Goal: Information Seeking & Learning: Check status

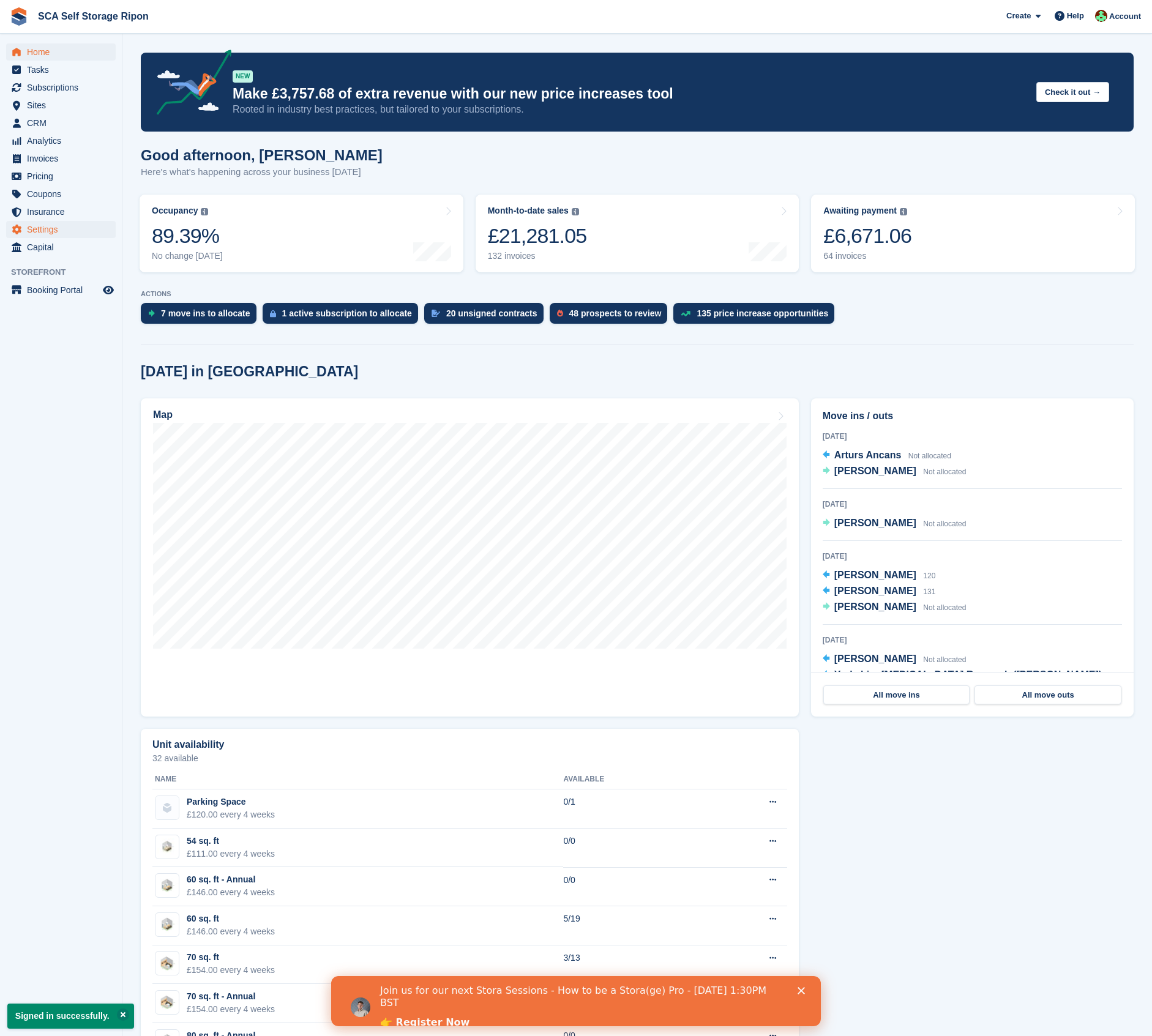
click at [27, 229] on span "Settings" at bounding box center [64, 229] width 74 height 17
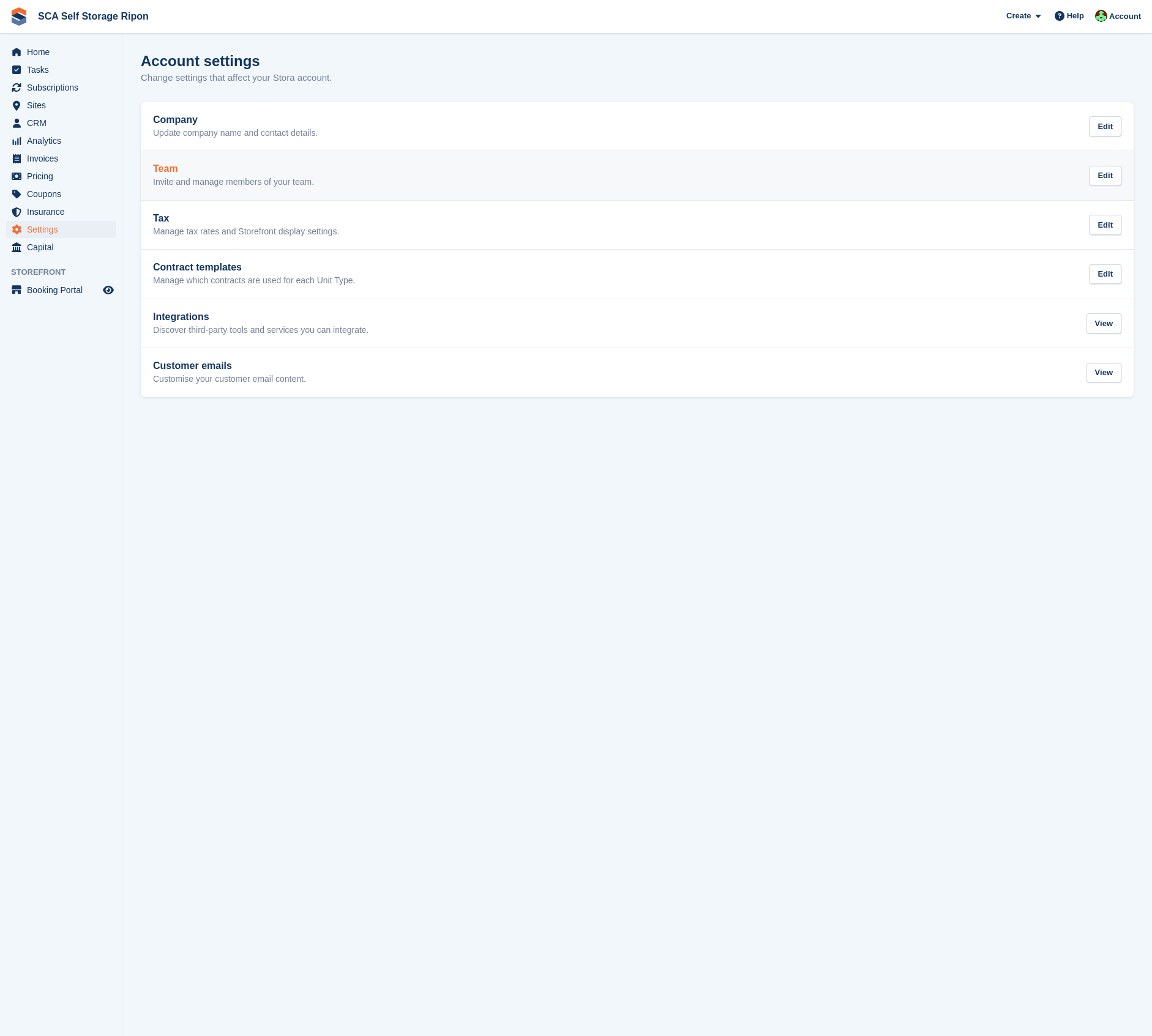
click at [197, 174] on div "Team Invite and manage members of your team." at bounding box center [233, 176] width 161 height 25
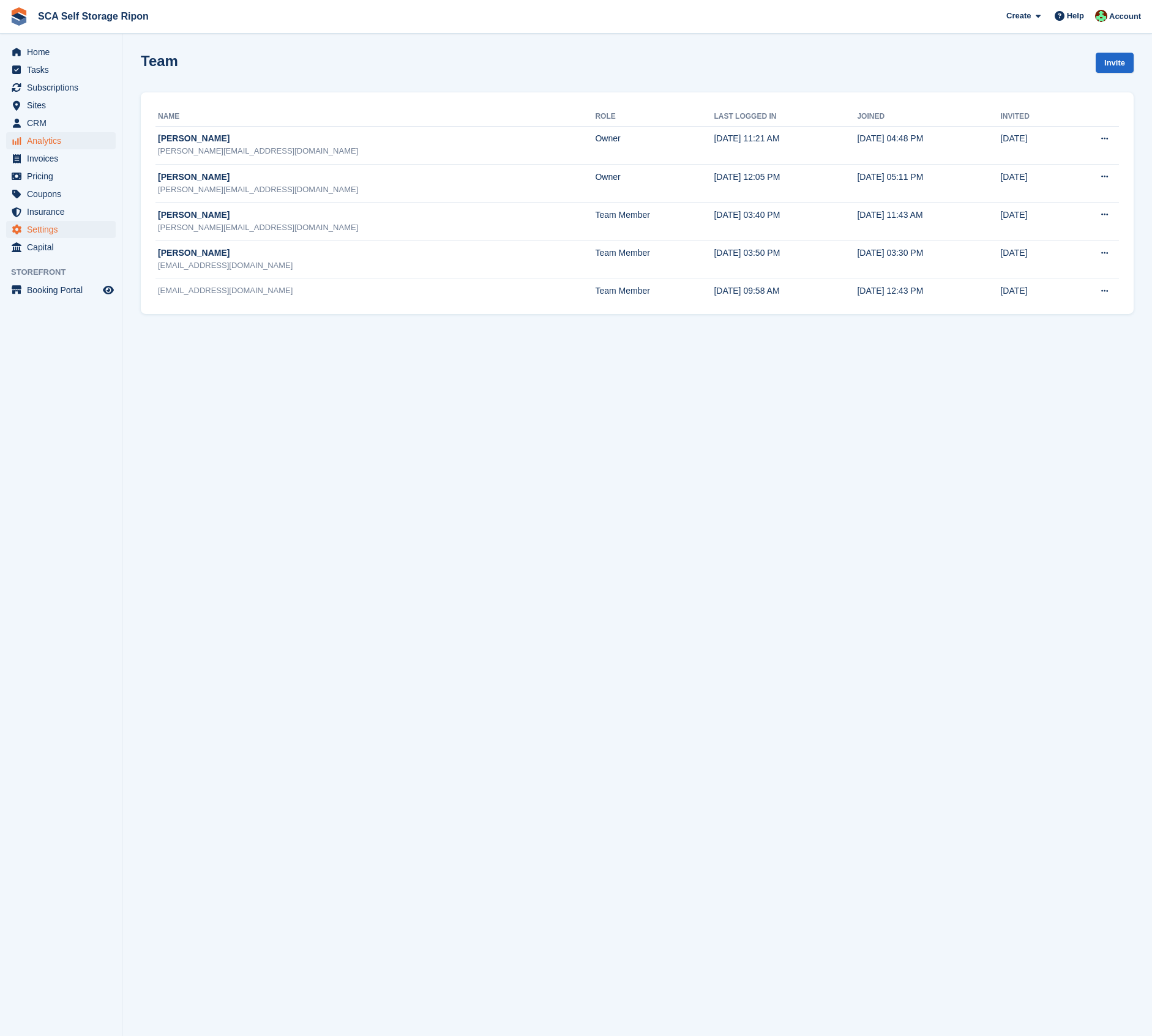
click at [46, 143] on span "Analytics" at bounding box center [64, 141] width 74 height 17
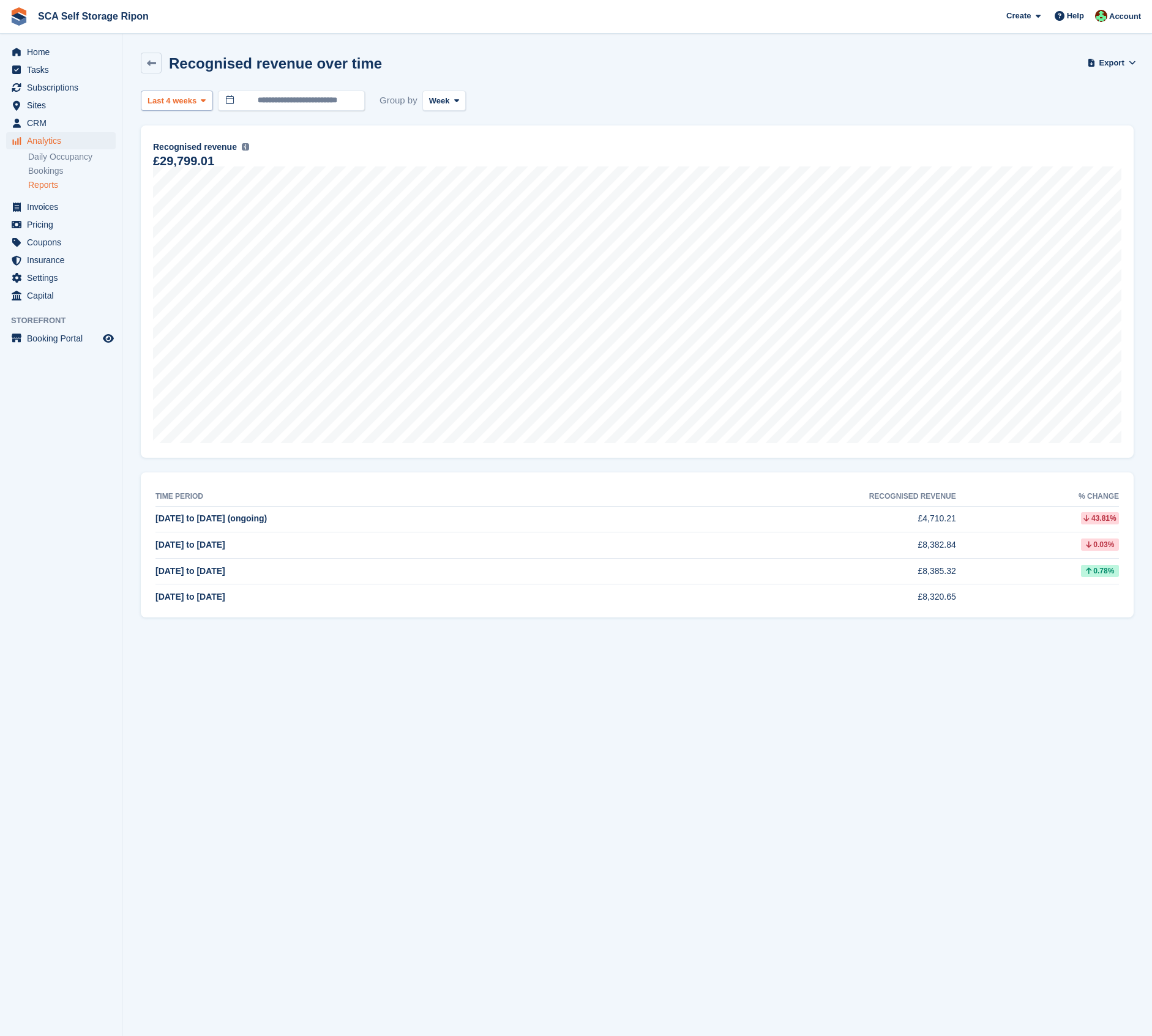
click at [205, 105] on span at bounding box center [203, 100] width 10 height 10
click at [194, 221] on link "Last 6 months" at bounding box center [199, 218] width 106 height 22
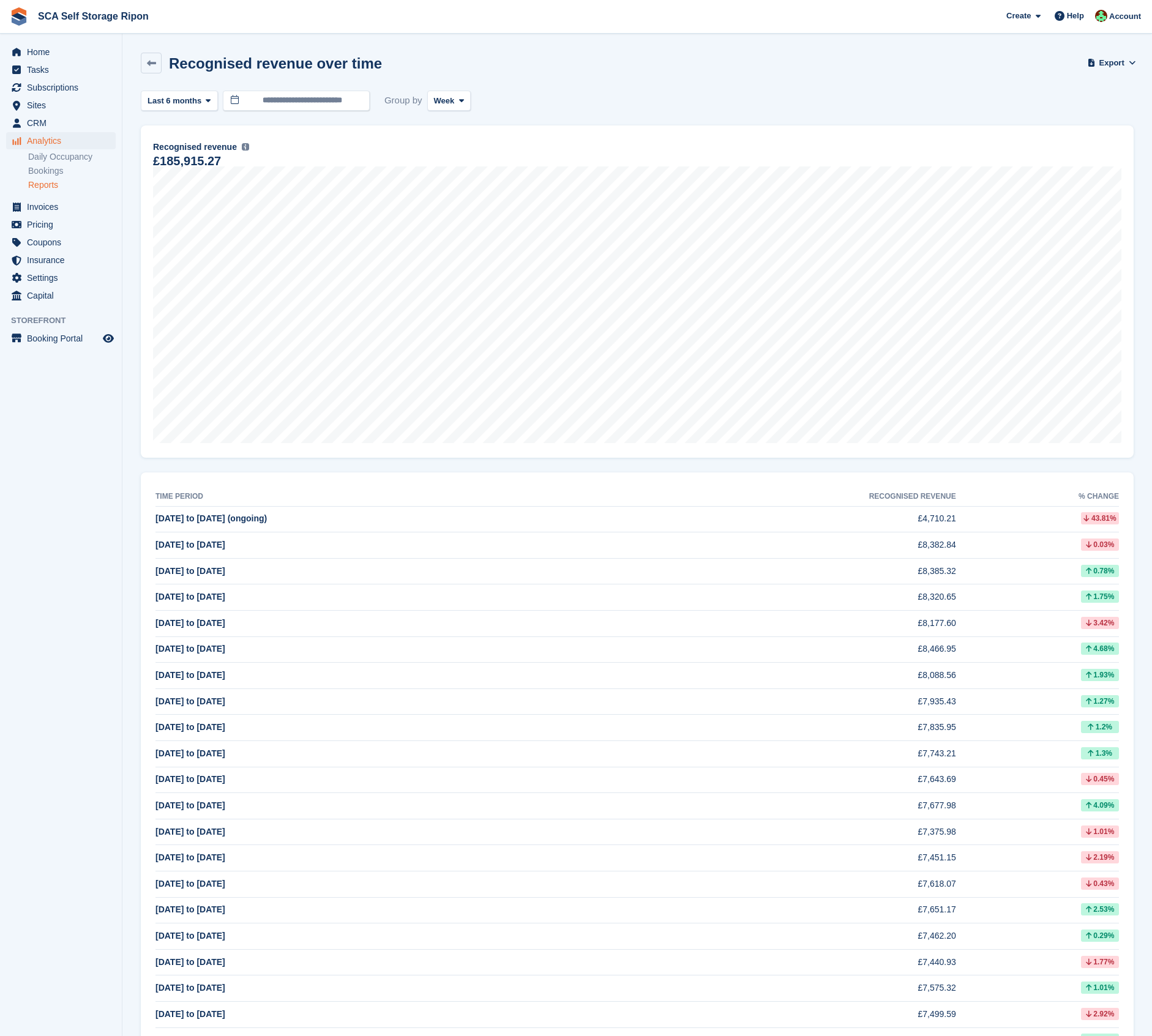
drag, startPoint x: 451, startPoint y: 95, endPoint x: 454, endPoint y: 115, distance: 20.2
click at [450, 95] on span "Week" at bounding box center [444, 101] width 21 height 12
click at [451, 176] on link "Month" at bounding box center [486, 173] width 106 height 22
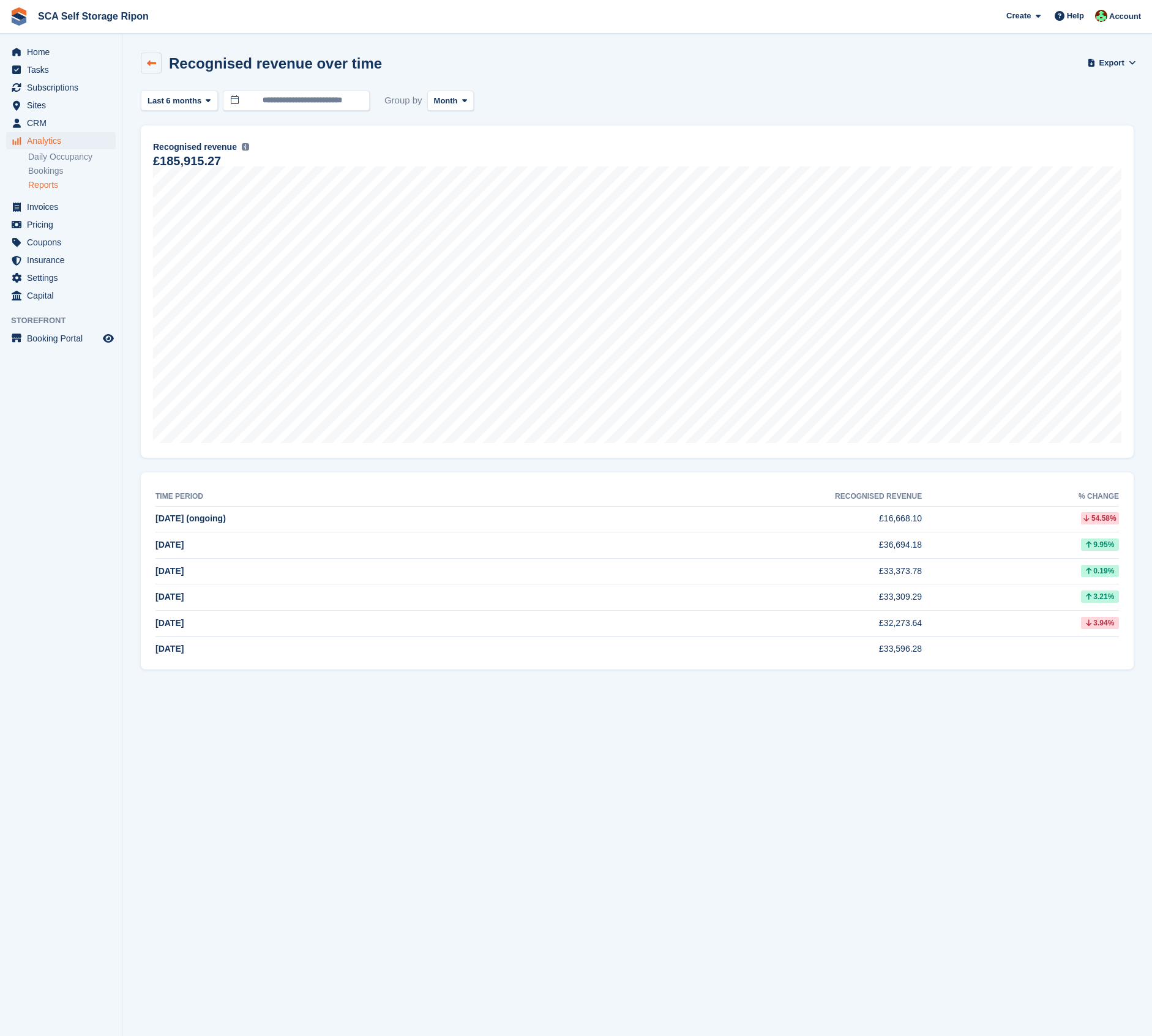
click at [152, 63] on icon at bounding box center [152, 64] width 9 height 9
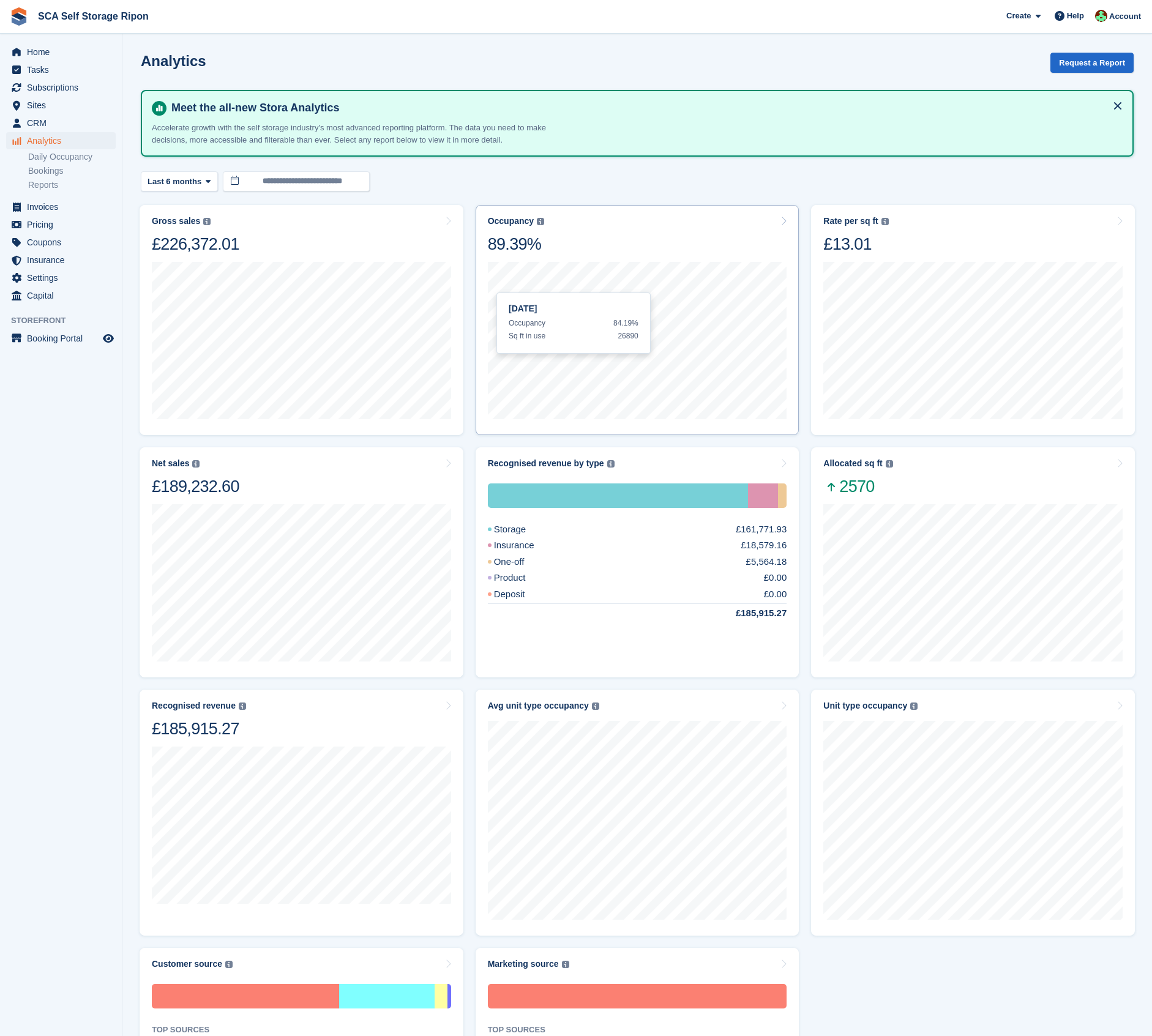
click at [623, 249] on div "Occupancy Percentage of all allocated units in terms of area. Includes units wi…" at bounding box center [637, 235] width 299 height 39
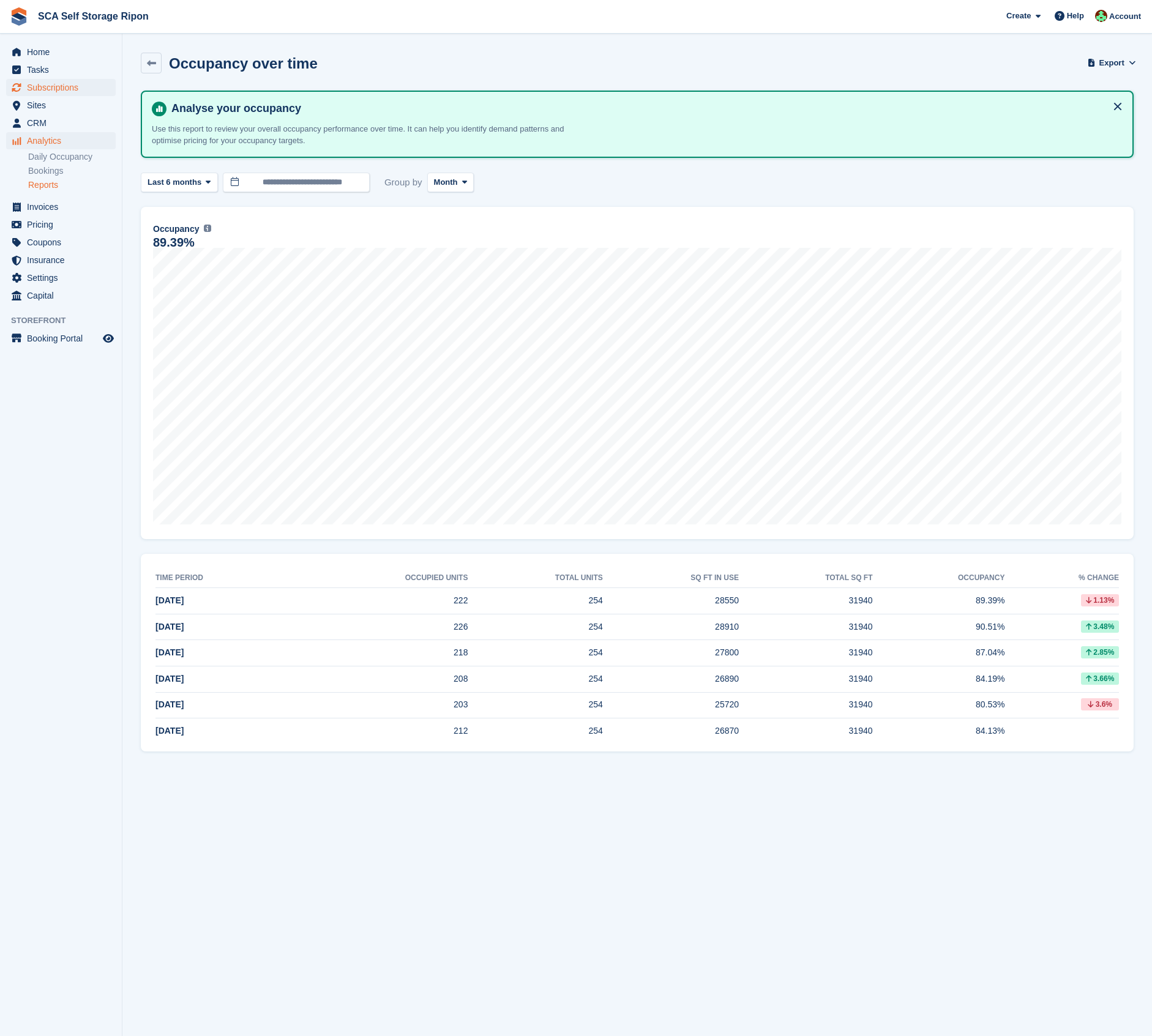
click at [39, 88] on span "Subscriptions" at bounding box center [64, 88] width 74 height 17
